Goal: Task Accomplishment & Management: Manage account settings

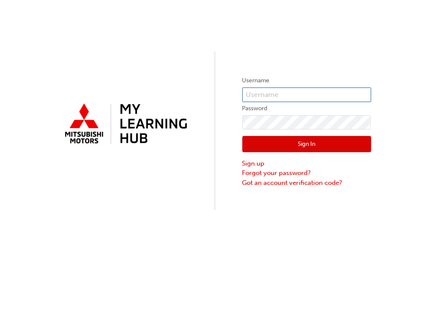
type input "CHAU0792"
drag, startPoint x: 290, startPoint y: 94, endPoint x: 199, endPoint y: 100, distance: 90.4
click at [200, 100] on div "Username CHAU0792 Password Sign In Sign up Forgot your password? Got an account…" at bounding box center [215, 105] width 431 height 210
drag, startPoint x: 283, startPoint y: 93, endPoint x: 214, endPoint y: 95, distance: 68.3
click at [216, 94] on div "Username CHAU0792 Password Sign In Sign up Forgot your password? Got an account…" at bounding box center [215, 105] width 431 height 210
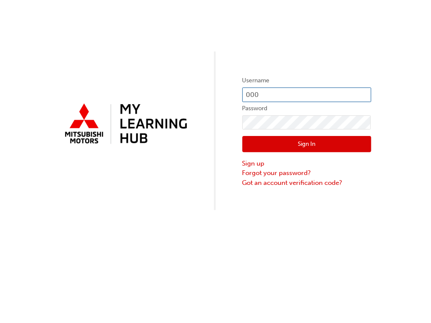
click at [273, 88] on input "000" at bounding box center [306, 95] width 129 height 15
type input "000"
click at [283, 69] on div "Username 000 Password Sign In Sign up Forgot your password? Got an account veri…" at bounding box center [215, 105] width 431 height 210
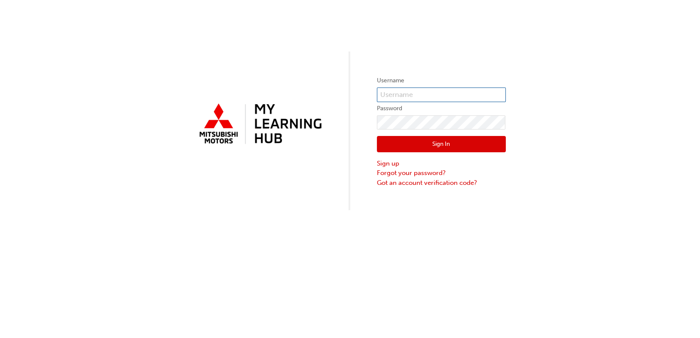
type input "CHAU0792"
drag, startPoint x: 422, startPoint y: 94, endPoint x: 327, endPoint y: 92, distance: 94.5
click at [327, 92] on div "Username CHAU0792 Password Sign In Sign up Forgot your password? Got an account…" at bounding box center [350, 105] width 700 height 210
click at [374, 216] on div "Username CHAU0792 Password Sign In Sign up Forgot your password? Got an account…" at bounding box center [350, 169] width 700 height 338
drag, startPoint x: 414, startPoint y: 93, endPoint x: 343, endPoint y: 90, distance: 71.0
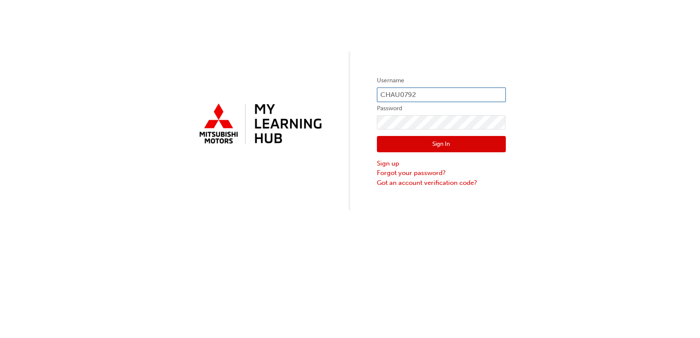
click at [347, 94] on div "Username CHAU0792 Password Sign In Sign up Forgot your password? Got an account…" at bounding box center [350, 105] width 700 height 210
type input "ONE00141"
click at [435, 147] on button "Sign In" at bounding box center [441, 144] width 129 height 16
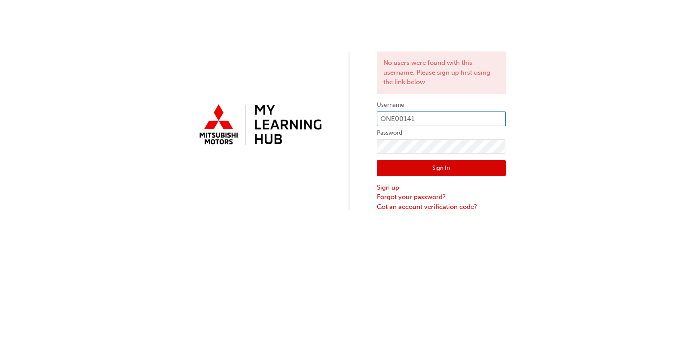
drag, startPoint x: 421, startPoint y: 121, endPoint x: 346, endPoint y: 117, distance: 75.7
click at [349, 120] on div "No users were found with this username. Please sign up first using the link bel…" at bounding box center [350, 106] width 700 height 212
type input "0005605911"
click at [399, 168] on button "Sign In" at bounding box center [441, 168] width 129 height 16
